Goal: Information Seeking & Learning: Learn about a topic

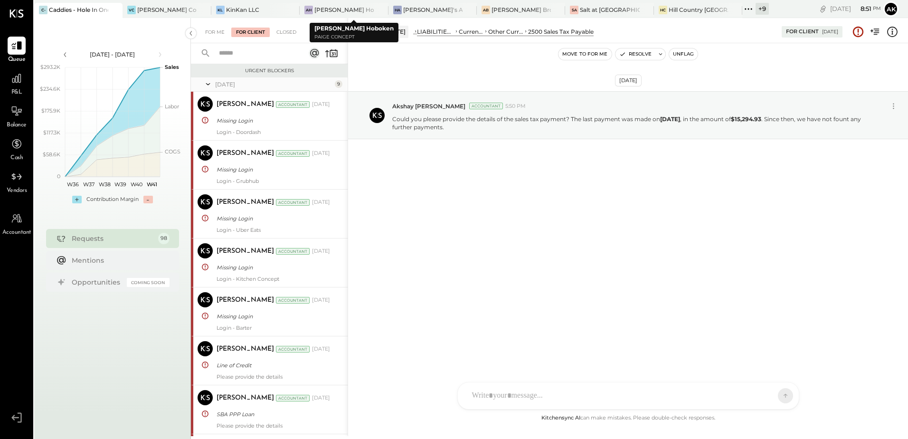
scroll to position [997, 0]
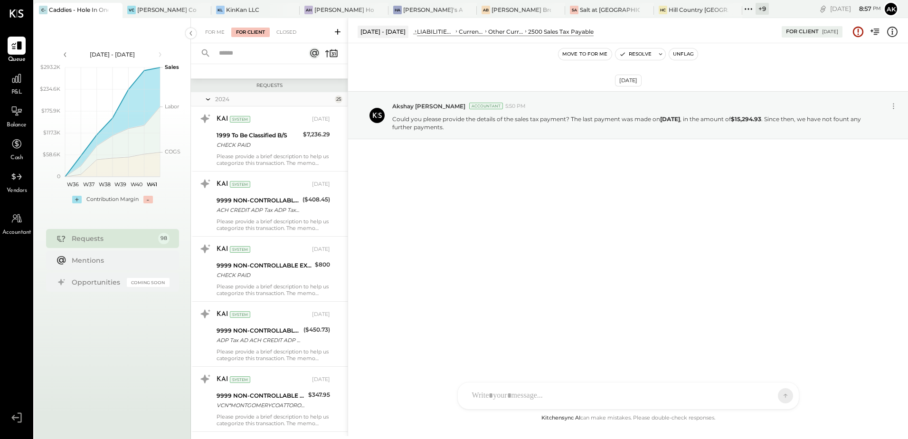
click at [18, 187] on span "Vendors" at bounding box center [17, 191] width 20 height 9
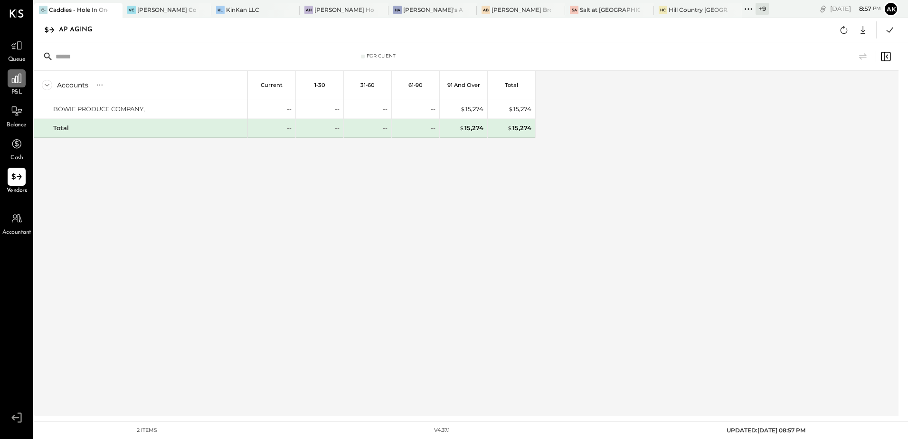
click at [18, 82] on icon at bounding box center [16, 78] width 9 height 9
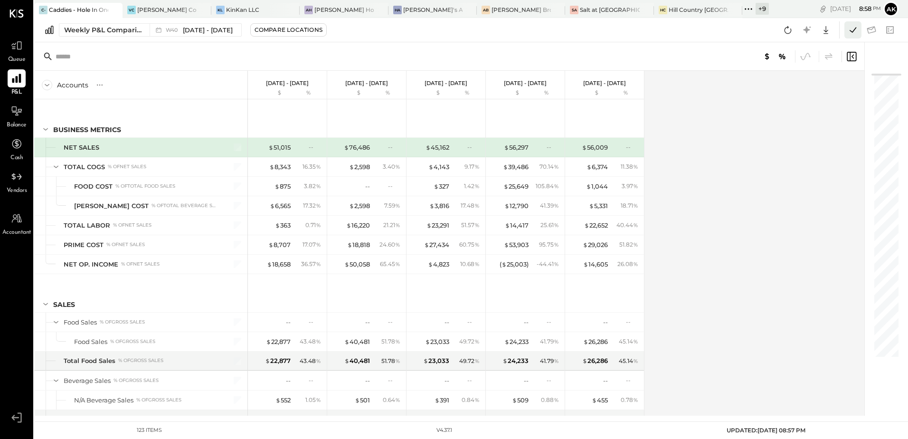
click at [849, 31] on icon at bounding box center [853, 30] width 12 height 12
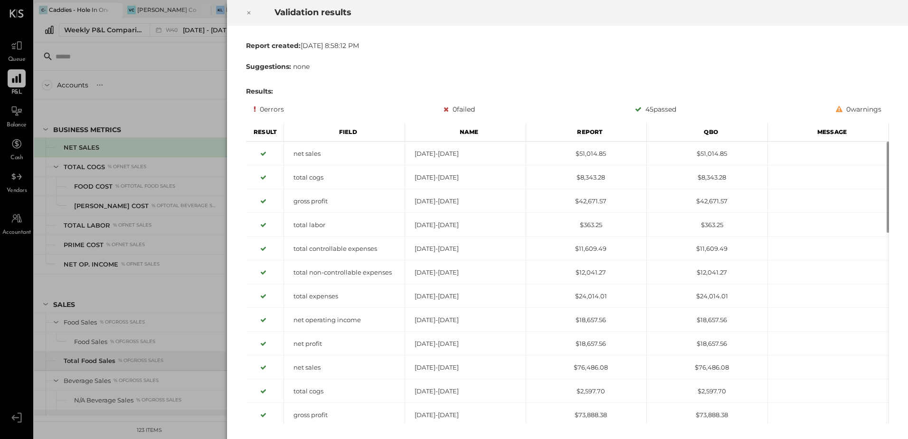
click at [247, 12] on icon at bounding box center [249, 12] width 6 height 11
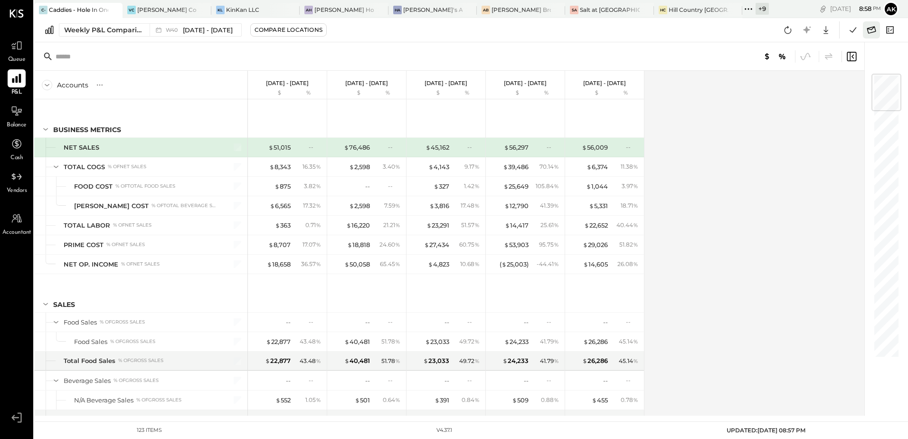
click at [870, 28] on icon at bounding box center [871, 30] width 12 height 12
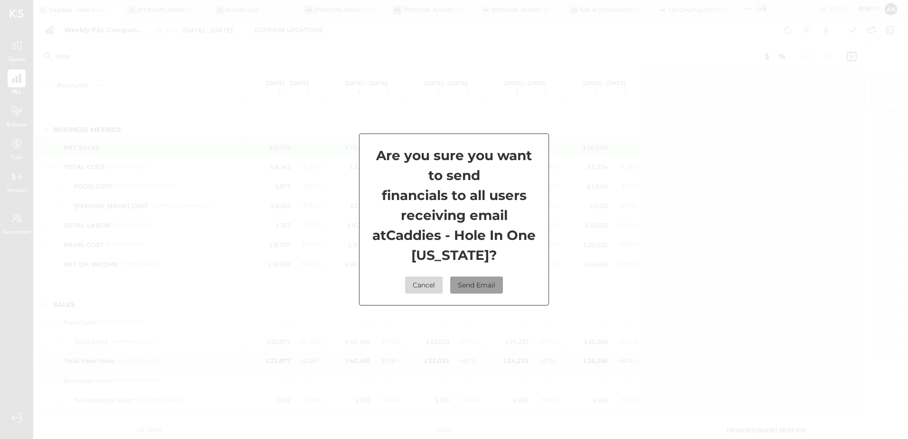
click at [484, 286] on button "Send Email" at bounding box center [476, 284] width 53 height 17
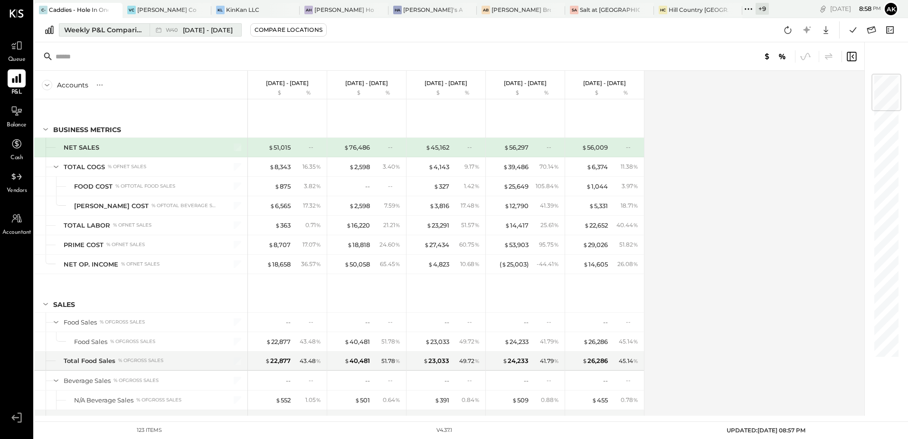
click at [103, 30] on div "Weekly P&L Comparison" at bounding box center [104, 29] width 80 height 9
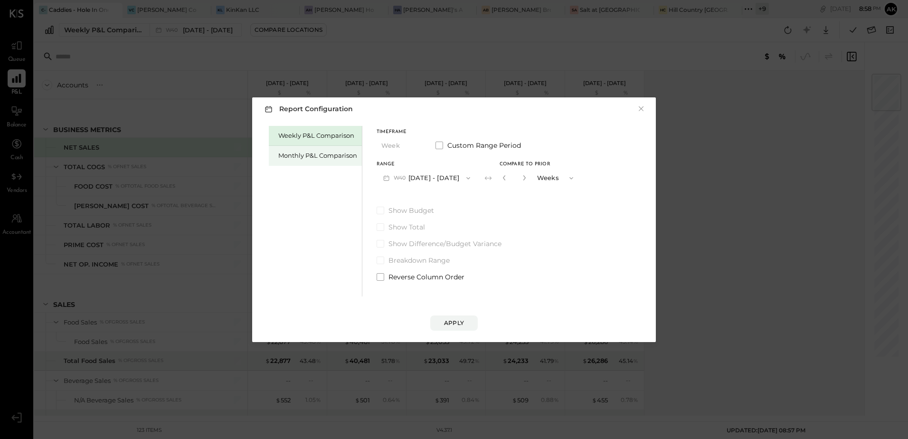
click at [317, 157] on div "Monthly P&L Comparison" at bounding box center [317, 155] width 79 height 9
click at [457, 321] on div "Apply" at bounding box center [454, 323] width 20 height 8
